Goal: Find specific page/section: Find specific page/section

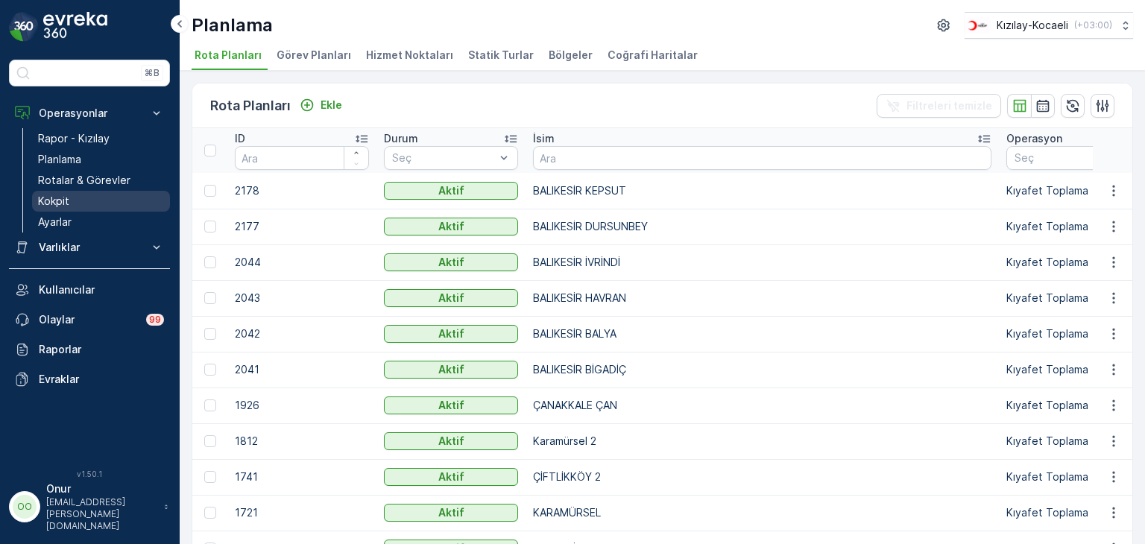
click at [40, 200] on p "Kokpit" at bounding box center [53, 201] width 31 height 15
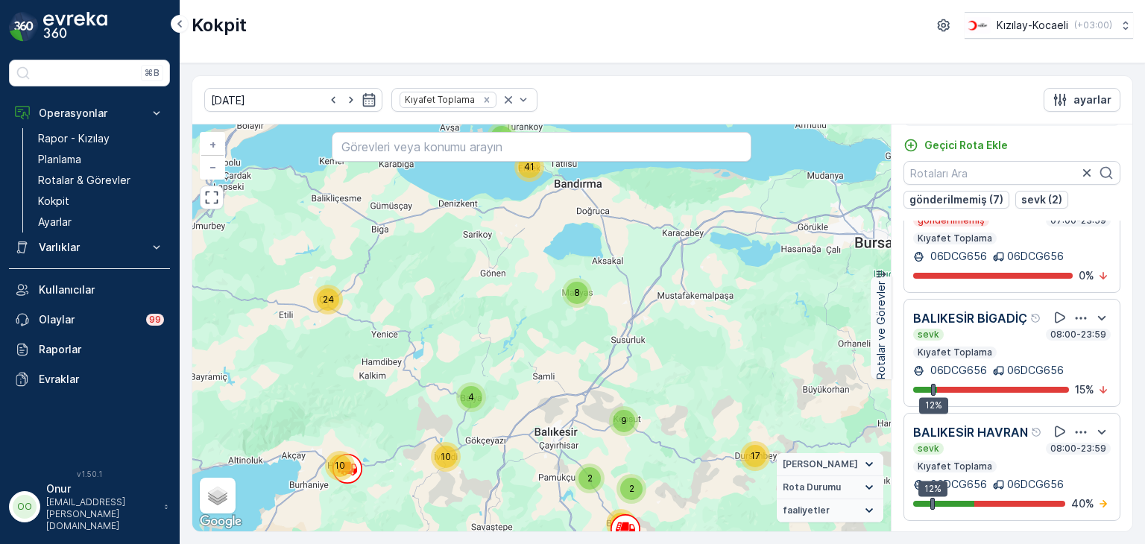
scroll to position [37, 0]
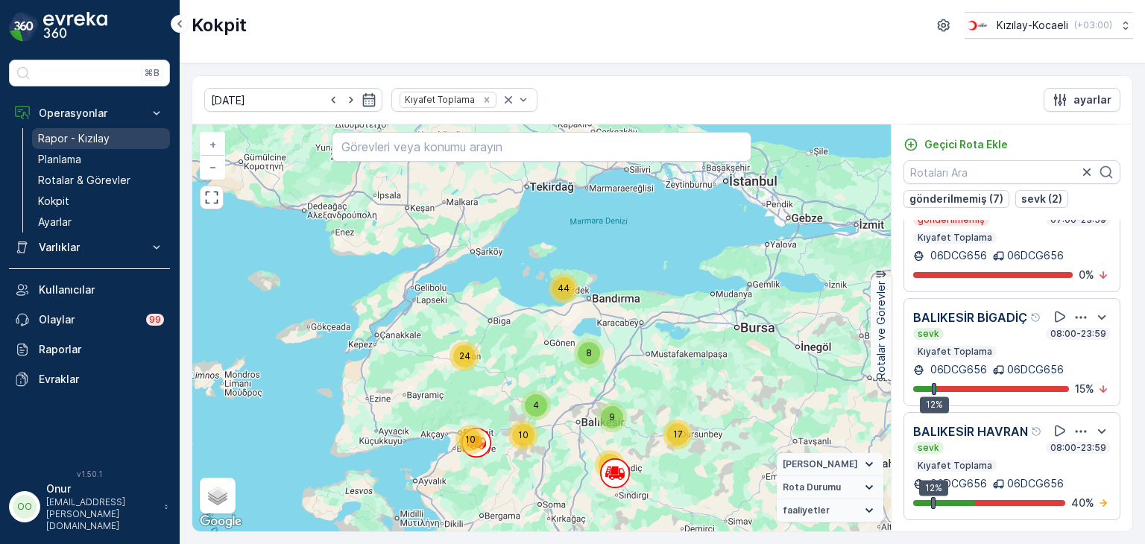
click at [81, 133] on p "Rapor - Kızılay" at bounding box center [74, 138] width 72 height 15
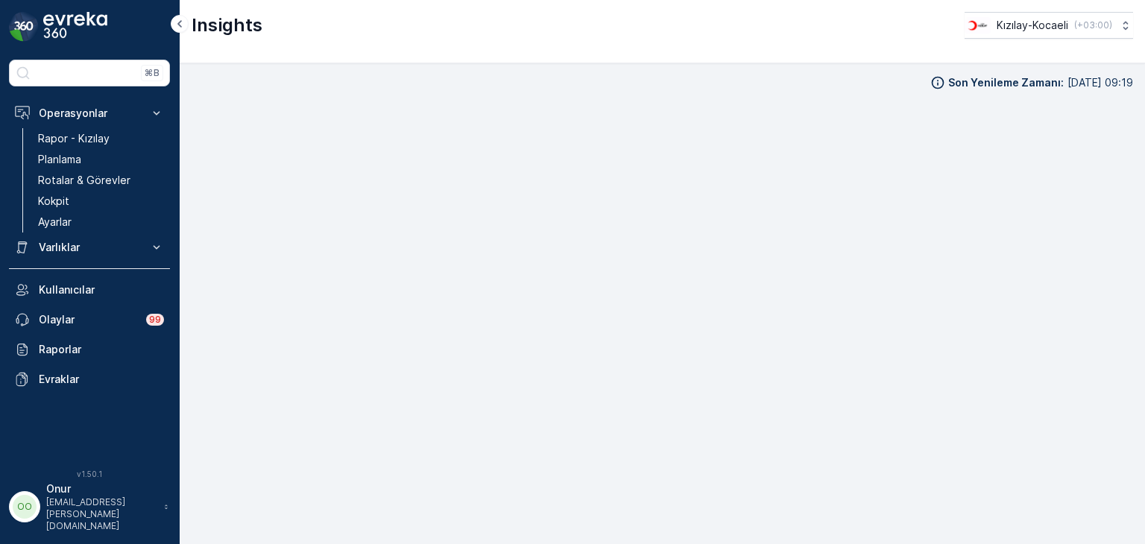
scroll to position [15, 0]
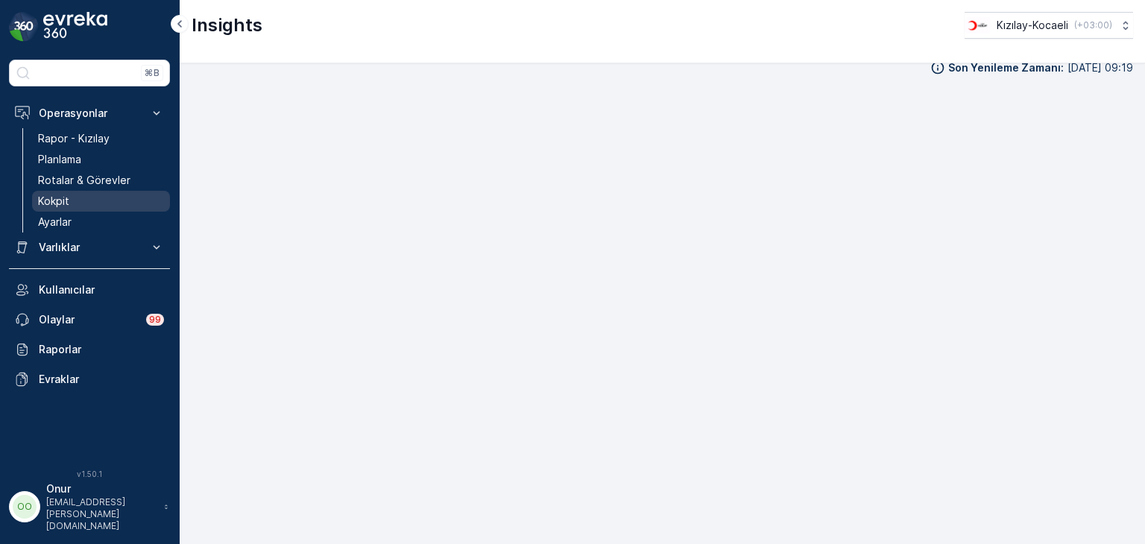
click at [101, 207] on link "Kokpit" at bounding box center [101, 201] width 138 height 21
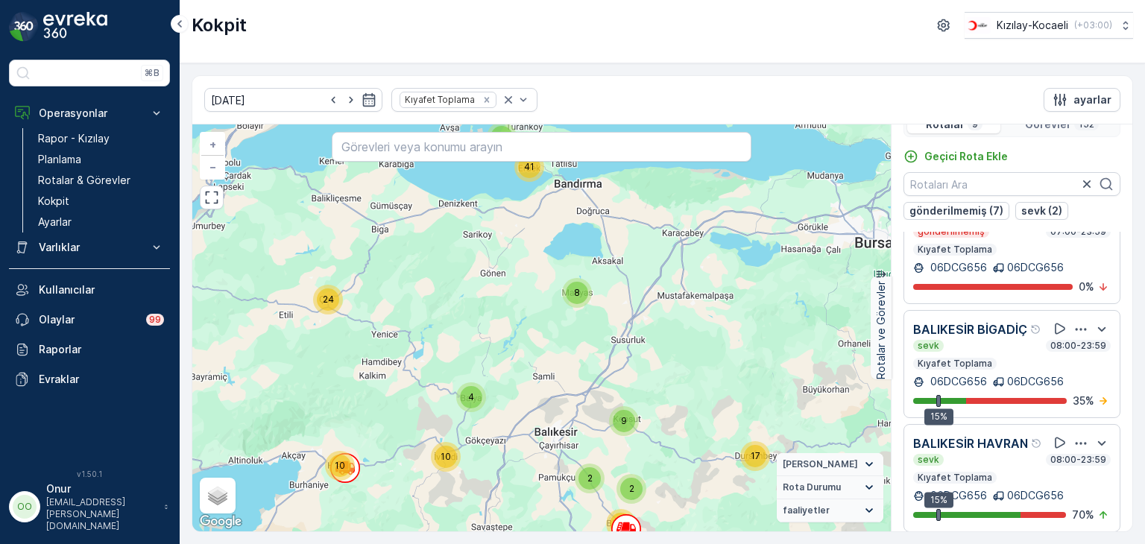
scroll to position [37, 0]
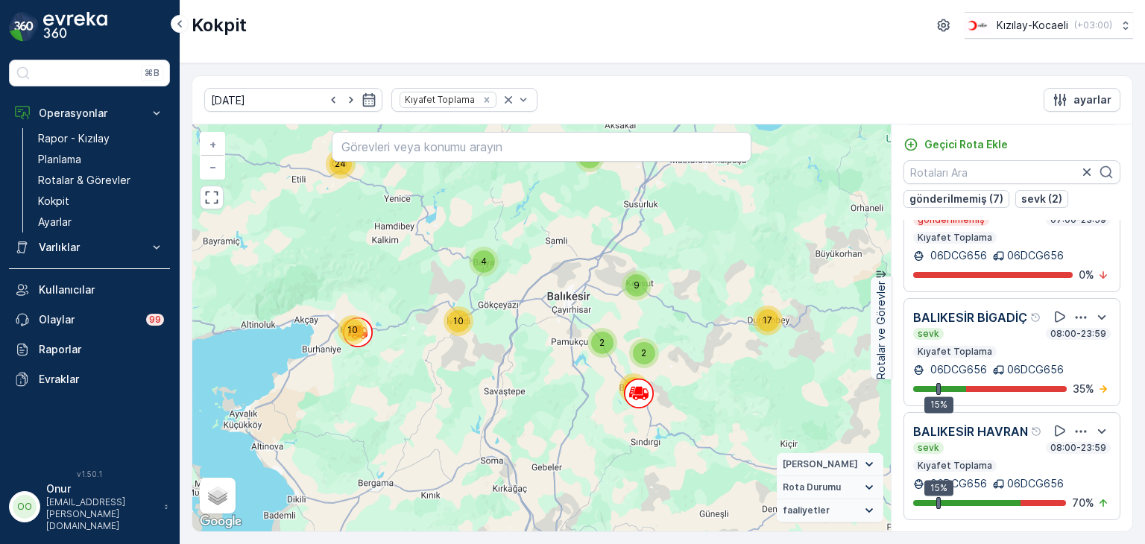
drag, startPoint x: 650, startPoint y: 397, endPoint x: 663, endPoint y: 262, distance: 136.3
click at [663, 262] on div "3 41 10 24 8 4 10 17 2 2 22 9 + − Uydu Yol haritası Arazi Karışık Leaflet Klavy…" at bounding box center [541, 328] width 699 height 407
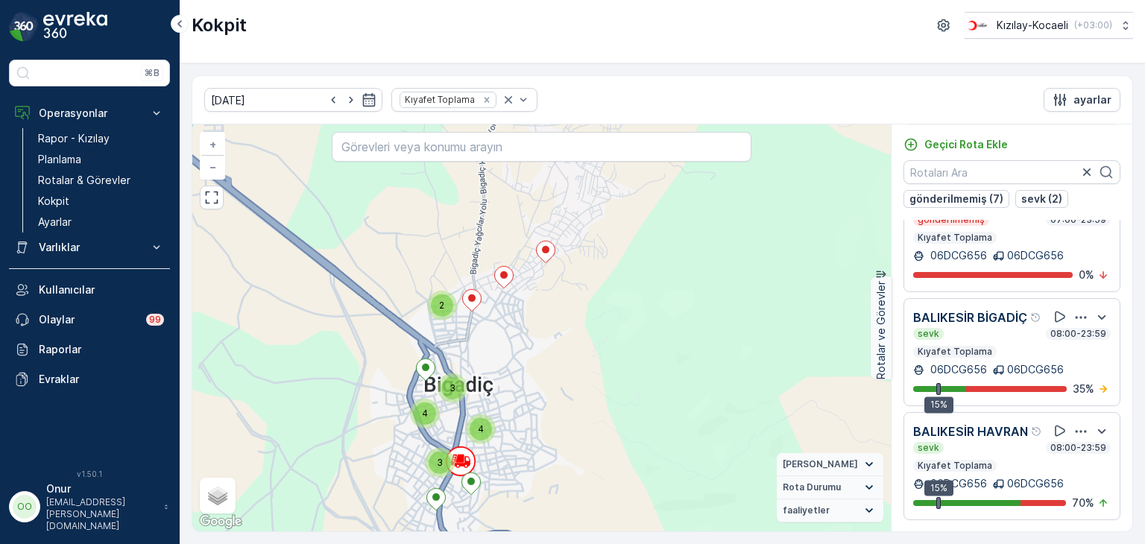
drag, startPoint x: 507, startPoint y: 359, endPoint x: 536, endPoint y: 221, distance: 140.2
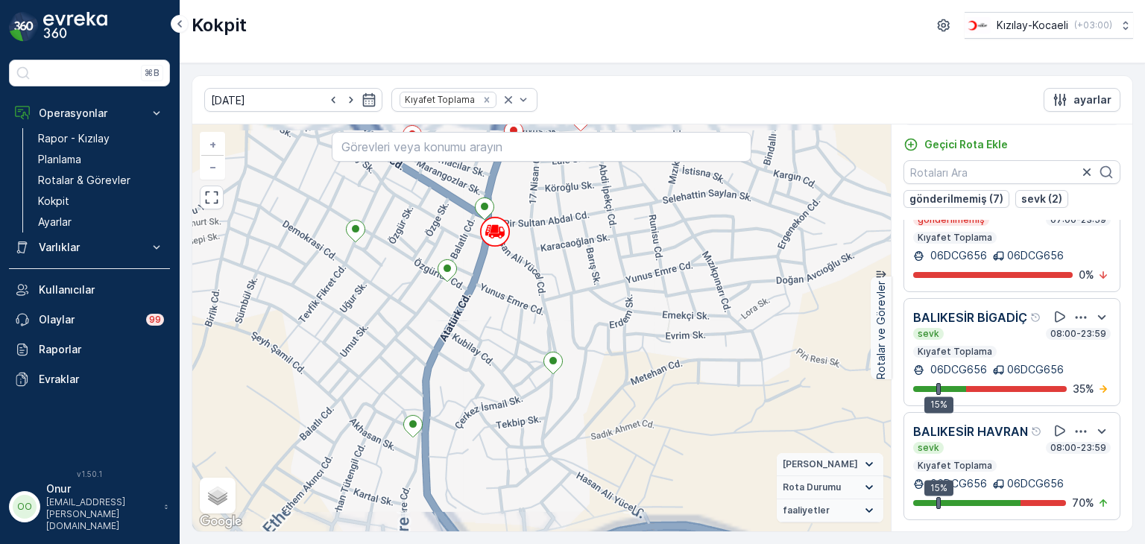
drag, startPoint x: 566, startPoint y: 281, endPoint x: 534, endPoint y: 431, distance: 153.2
click at [534, 431] on div "2 2 2 2 3 2 2 2 2 + − Uydu Yol haritası Arazi Karışık Leaflet Klavye kısayollar…" at bounding box center [541, 328] width 699 height 407
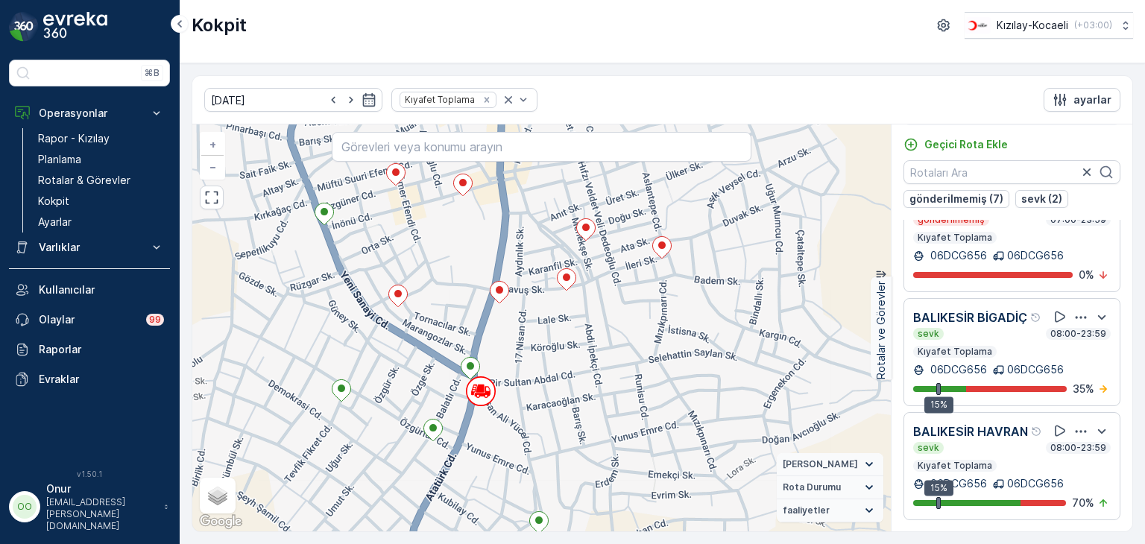
drag, startPoint x: 533, startPoint y: 323, endPoint x: 526, endPoint y: 426, distance: 103.1
click at [526, 426] on div "2 2 2 2 3 2 2 2 2 + − Uydu Yol haritası Arazi Karışık Leaflet Klavye kısayollar…" at bounding box center [541, 328] width 699 height 407
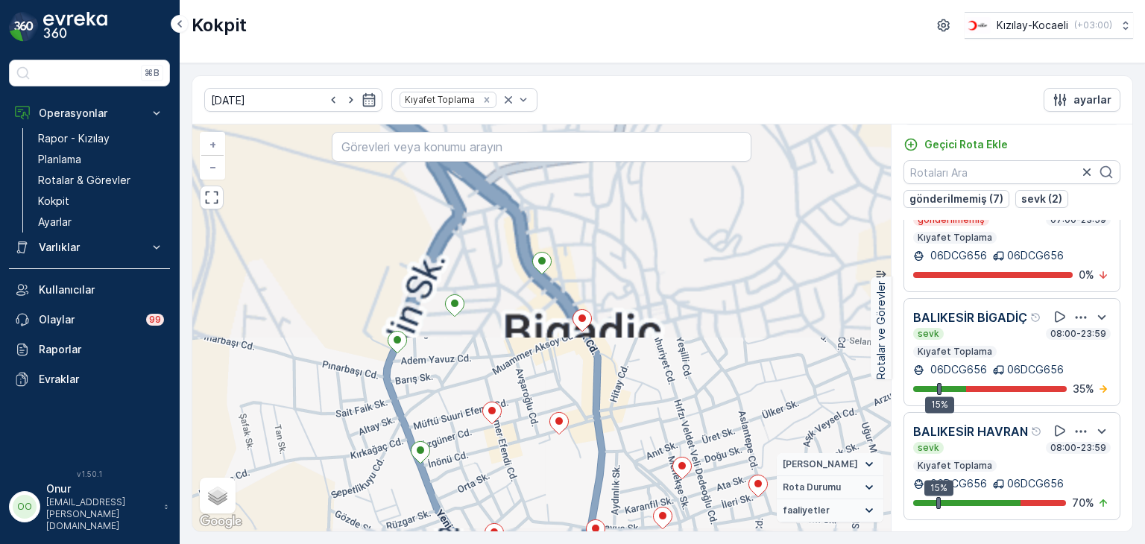
drag, startPoint x: 499, startPoint y: 365, endPoint x: 535, endPoint y: 327, distance: 52.7
click at [535, 327] on div "2 2 2 2 3 2 2 2 2 + − Uydu Yol haritası Arazi Karışık Leaflet Klavye kısayollar…" at bounding box center [541, 328] width 699 height 407
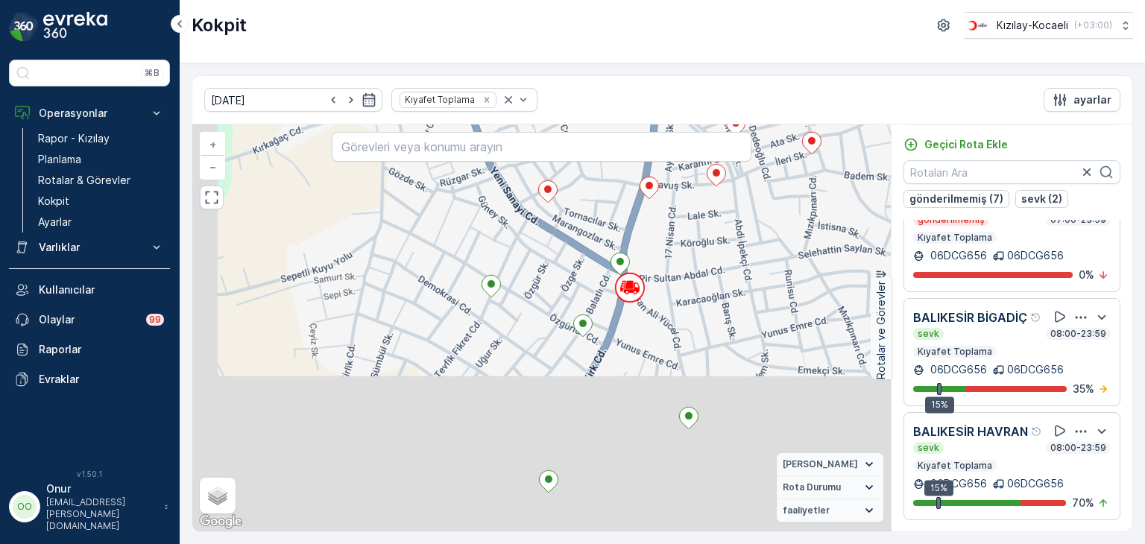
drag, startPoint x: 543, startPoint y: 462, endPoint x: 653, endPoint y: 291, distance: 203.5
click at [653, 291] on div "2 2 2 2 3 2 2 2 2 + − Uydu Yol haritası Arazi Karışık Leaflet Klavye kısayollar…" at bounding box center [541, 328] width 699 height 407
